Goal: Use online tool/utility: Utilize a website feature to perform a specific function

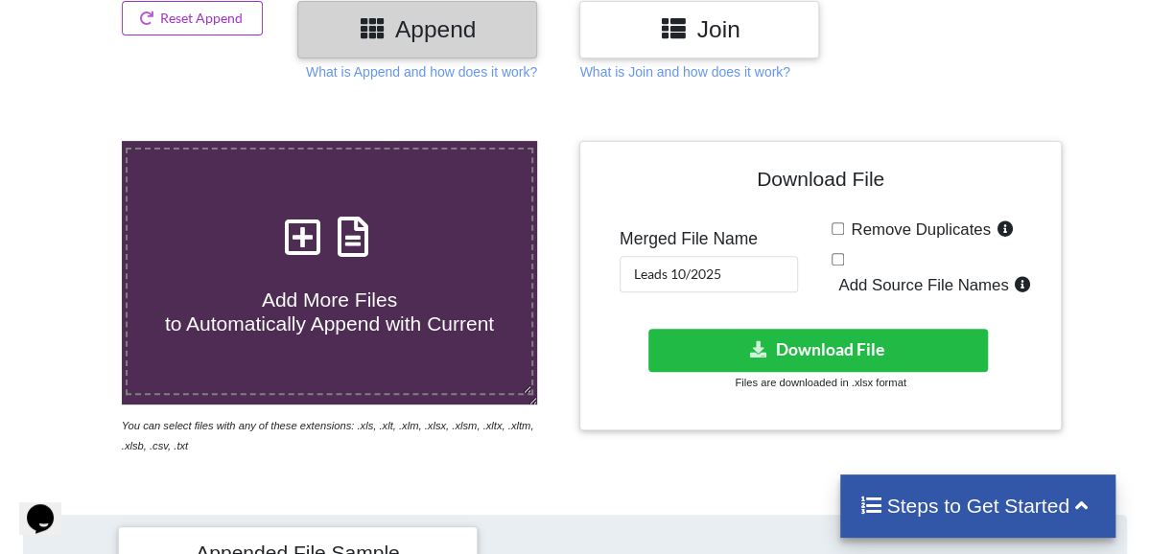
scroll to position [242, 0]
click at [325, 215] on div "Welcome to our site, if you need help simply reply to this message, we are onli…" at bounding box center [199, 199] width 345 height 31
click at [410, 286] on h4 "Add More Files to Automatically Append with Current" at bounding box center [330, 300] width 404 height 73
click at [74, 141] on input "Add More Files to Automatically Append with Current" at bounding box center [74, 141] width 0 height 0
type input "C:\fakepath\google_leads - 2025-10-07T160940.079.xlsx"
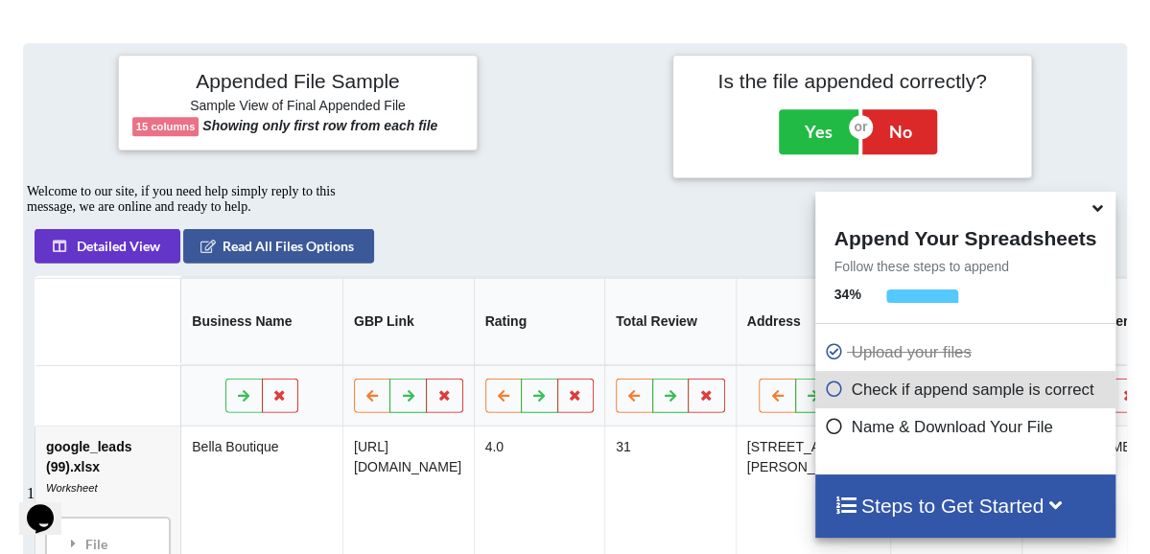
scroll to position [715, 0]
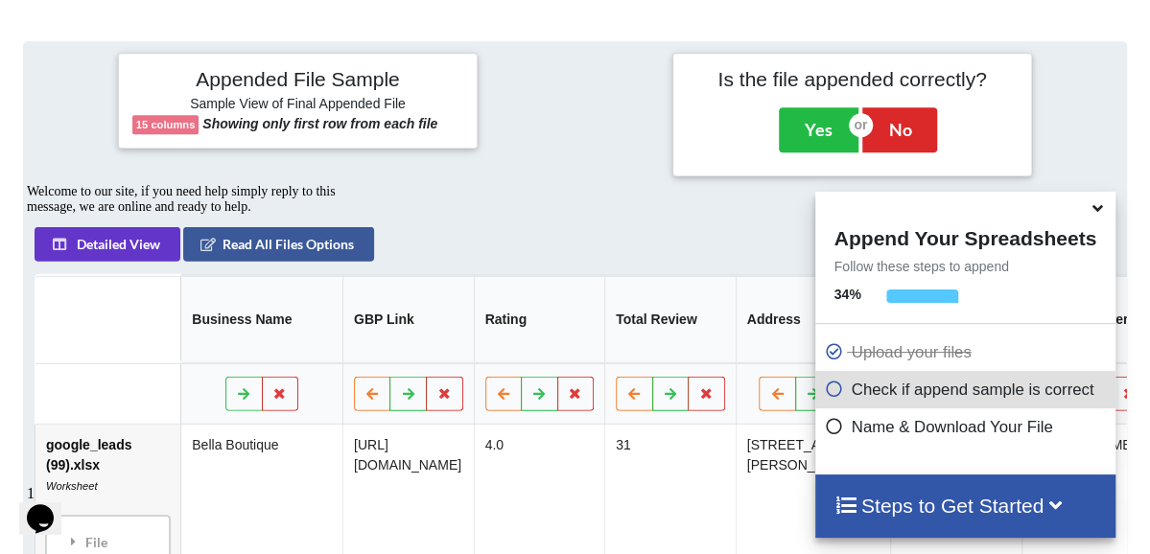
click at [794, 178] on div "Appended File Sample Sample View of Final Appended File 15 columns Showing only…" at bounding box center [575, 114] width 1131 height 145
click at [806, 120] on button "Yes" at bounding box center [819, 129] width 80 height 44
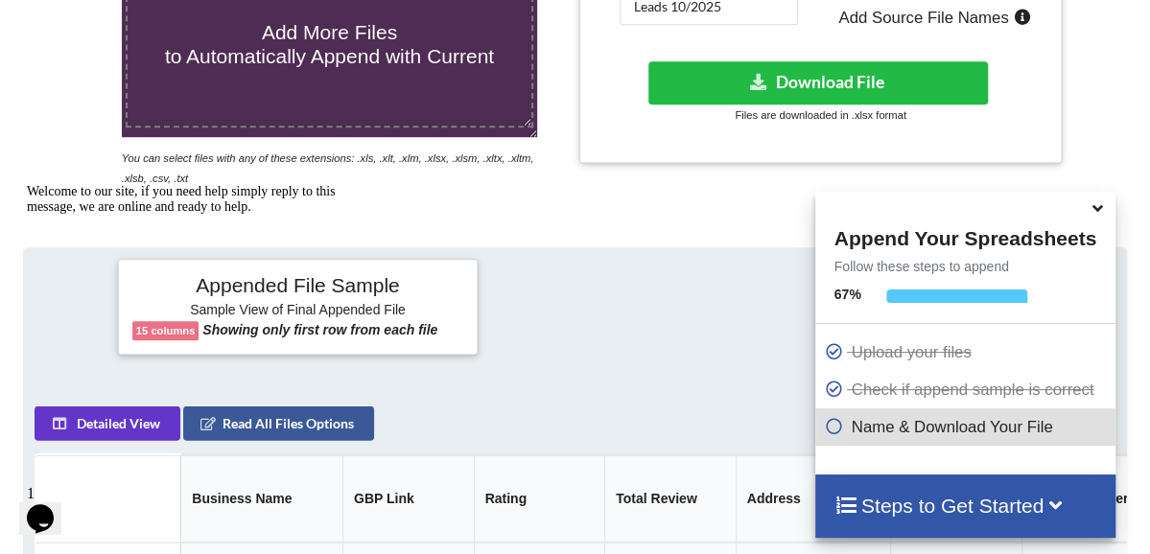
scroll to position [382, 0]
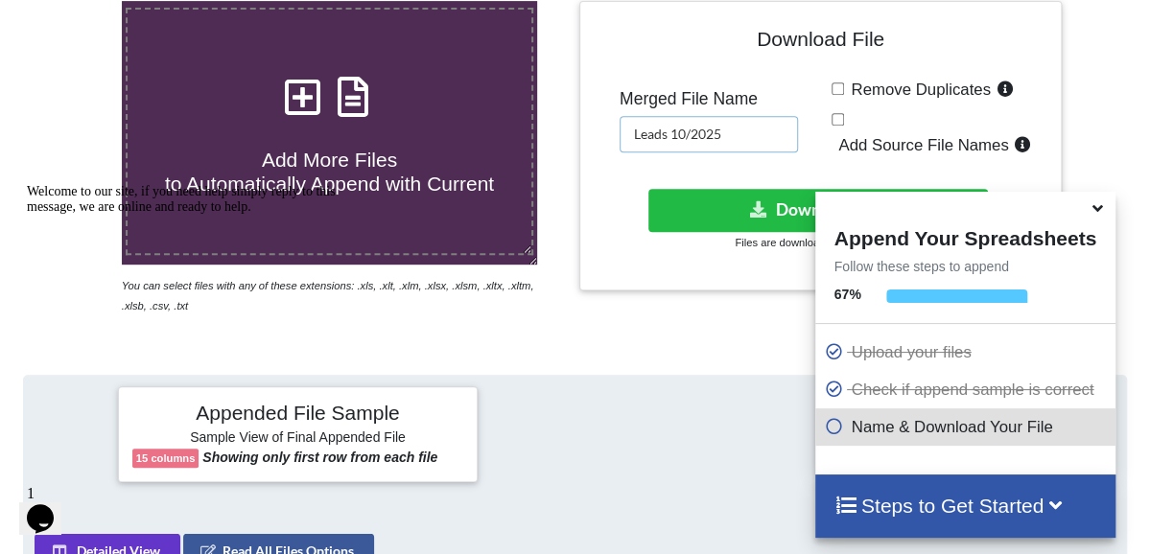
click at [765, 119] on input "Leads 10/2025" at bounding box center [709, 134] width 178 height 36
type input "Leads 10/2025 V2"
click at [757, 189] on button "Download File" at bounding box center [818, 210] width 340 height 43
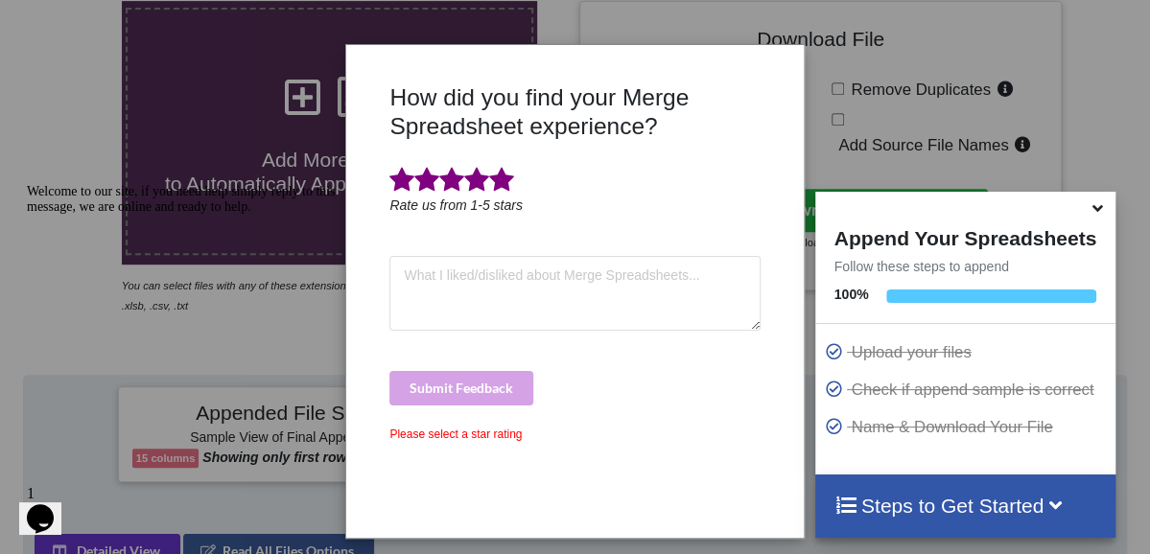
click at [508, 185] on span at bounding box center [501, 180] width 25 height 27
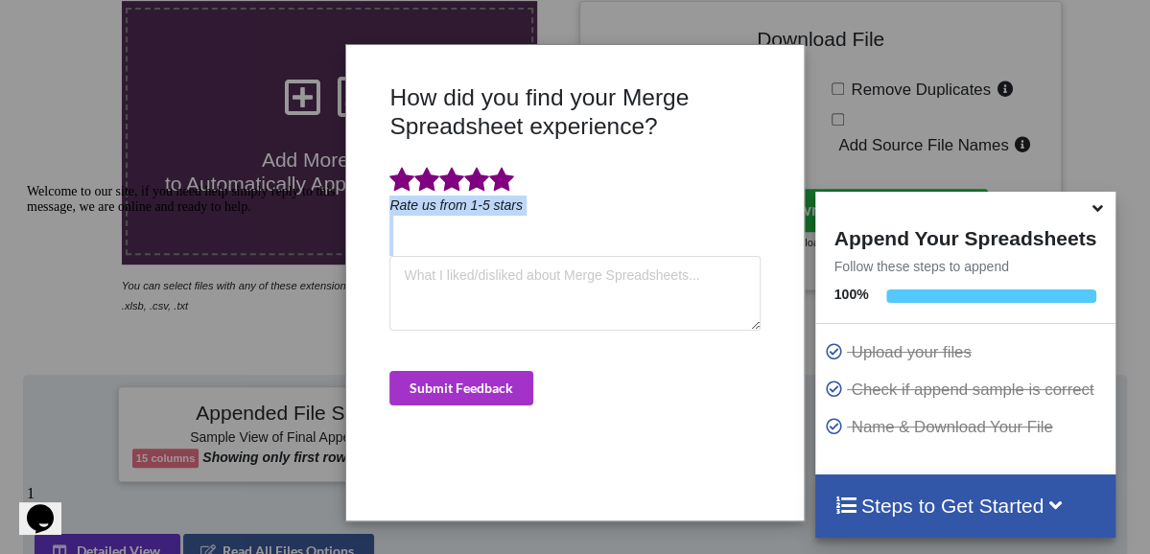
drag, startPoint x: 508, startPoint y: 185, endPoint x: 516, endPoint y: 339, distance: 153.6
click at [516, 339] on div "How did you find your Merge Spreadsheet experience? Rate us from 1-5 stars Subm…" at bounding box center [575, 294] width 380 height 423
click at [514, 381] on button "Submit Feedback" at bounding box center [461, 388] width 144 height 35
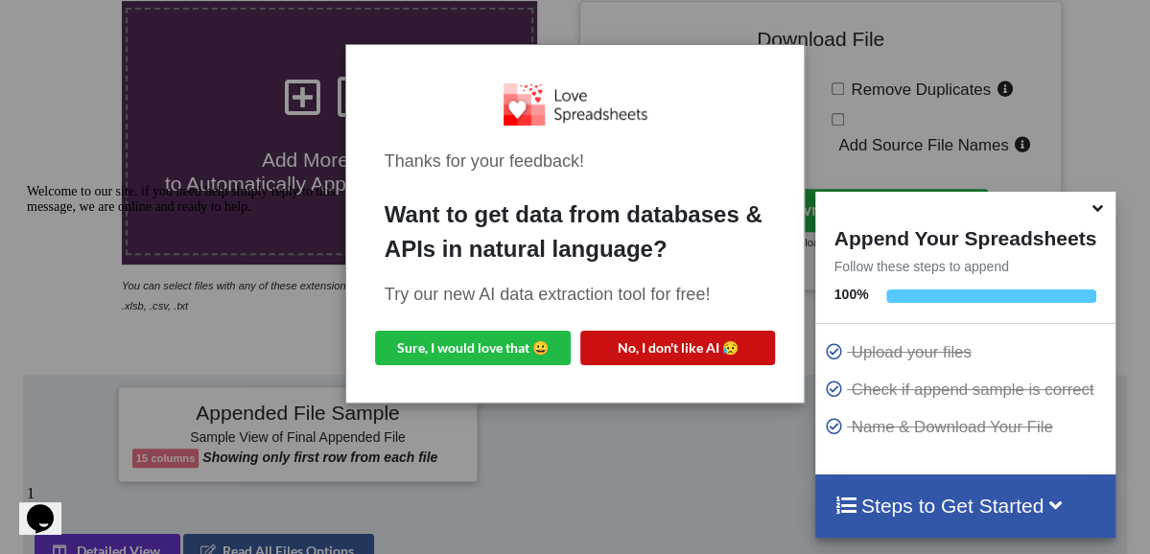
click at [616, 339] on button "No, I don't like AI 😥" at bounding box center [678, 348] width 196 height 35
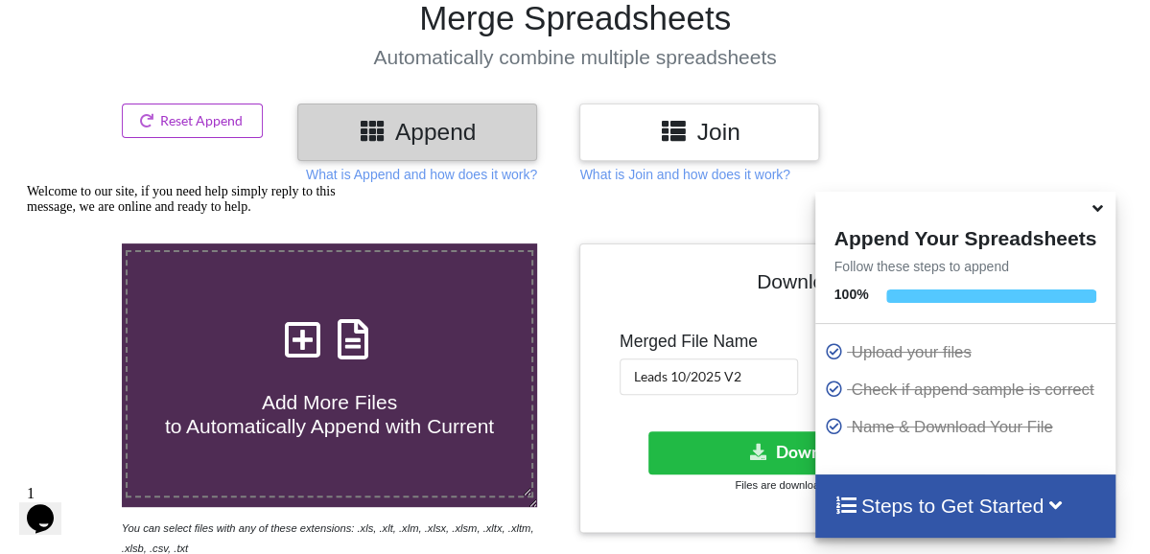
scroll to position [0, 0]
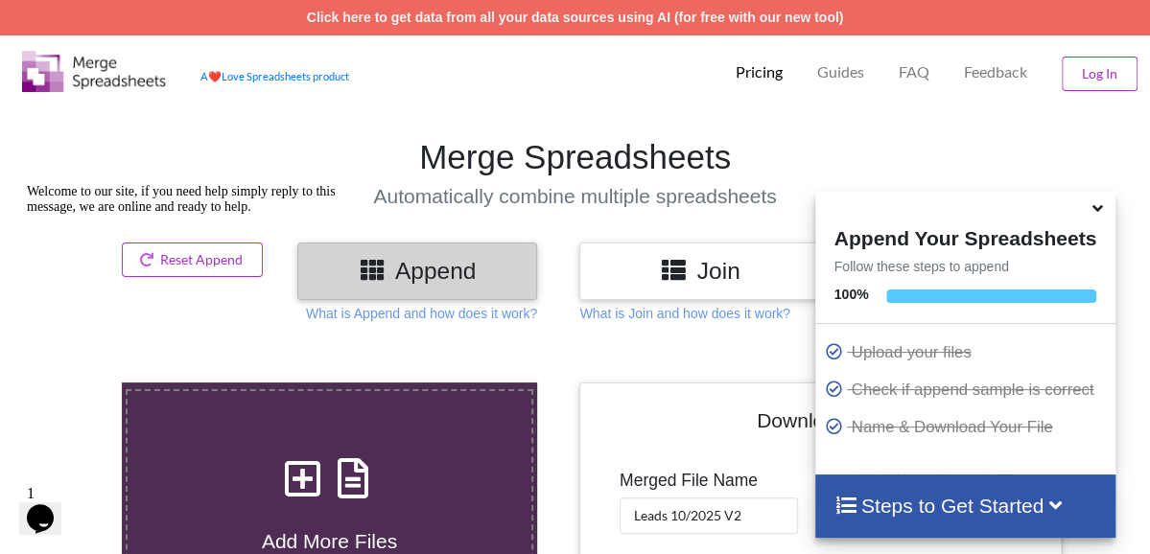
click at [1093, 214] on icon at bounding box center [1098, 205] width 20 height 17
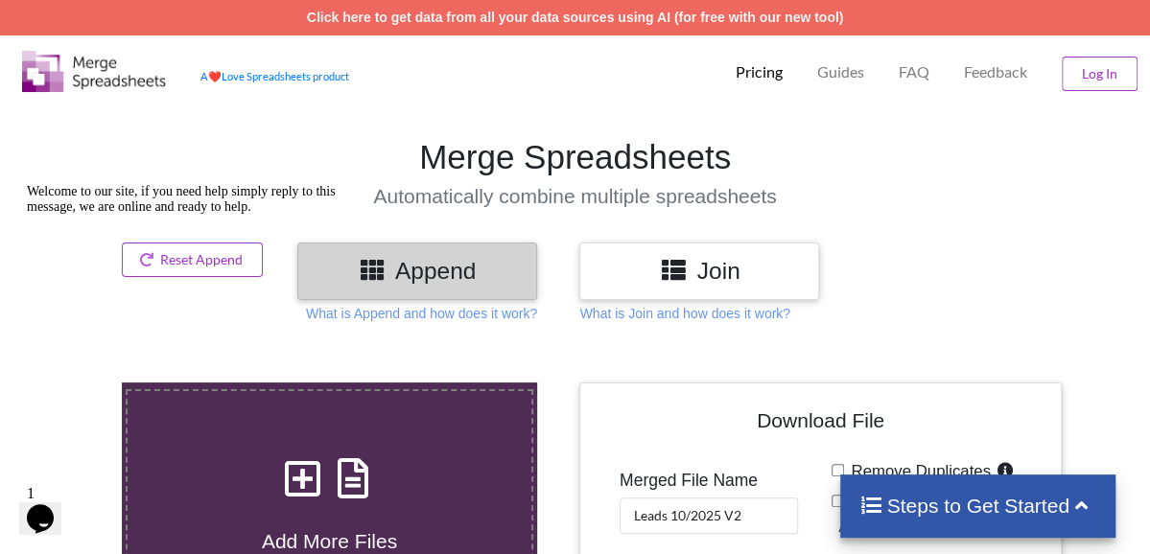
scroll to position [7, 0]
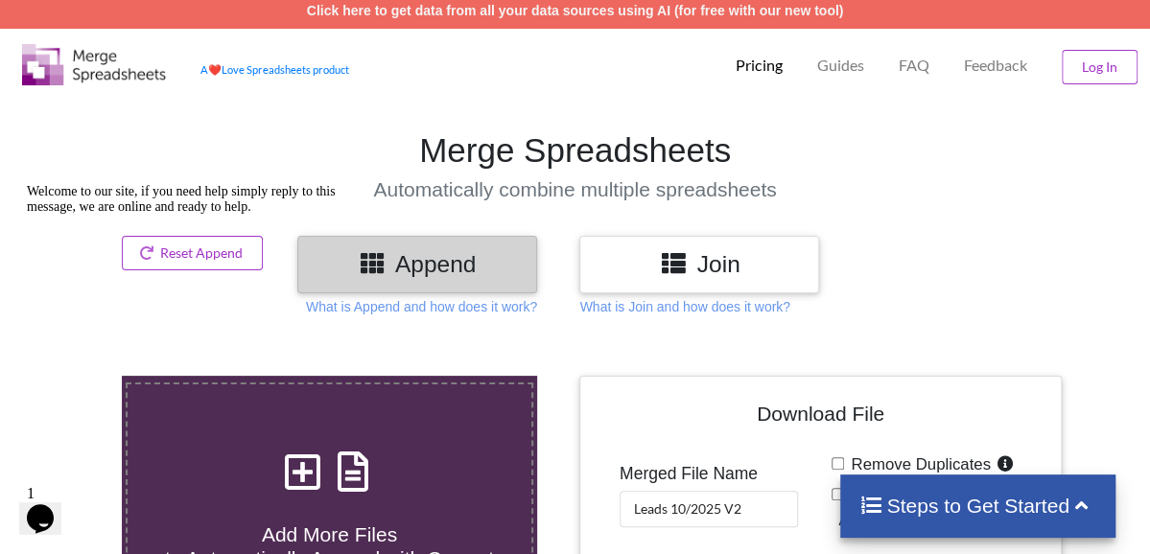
click at [113, 76] on img at bounding box center [94, 64] width 144 height 41
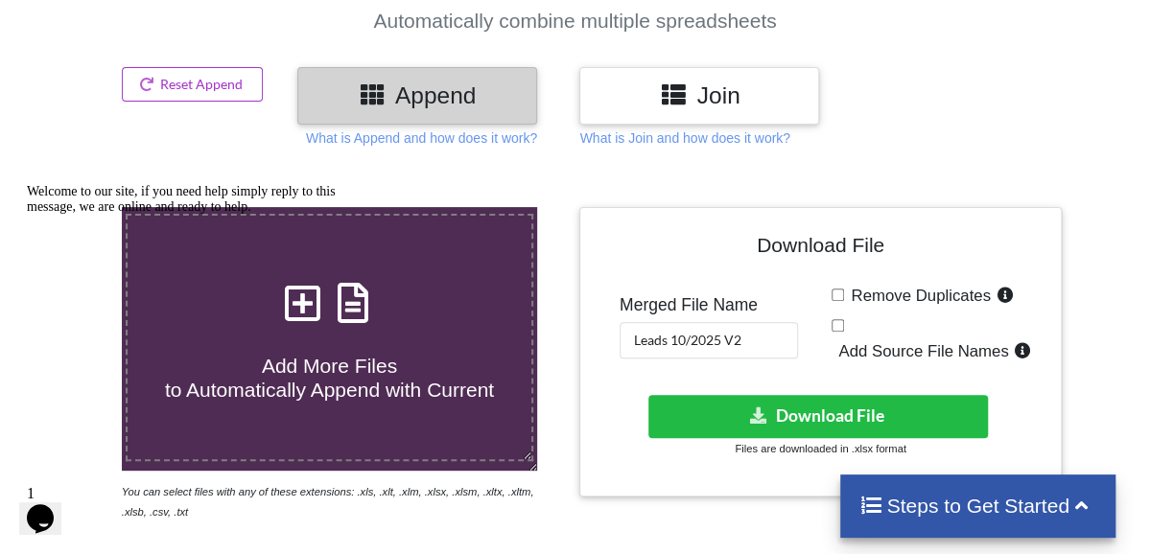
scroll to position [130, 0]
